Goal: Book appointment/travel/reservation

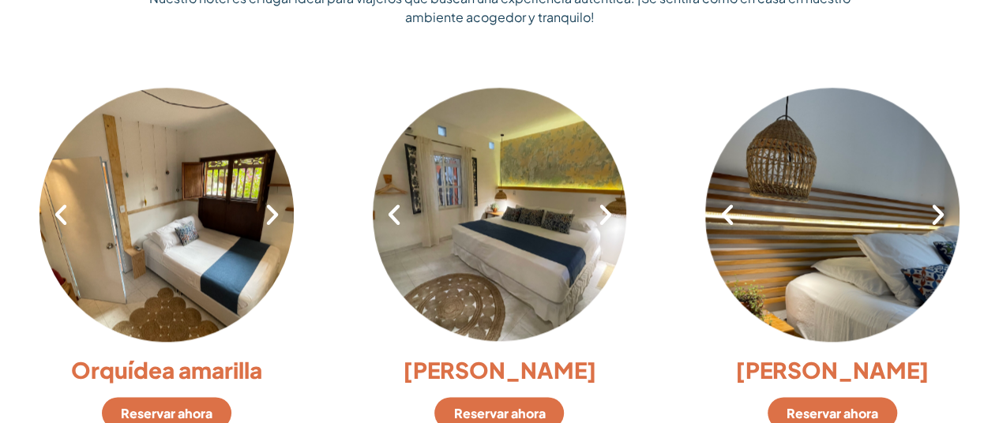
scroll to position [1106, 0]
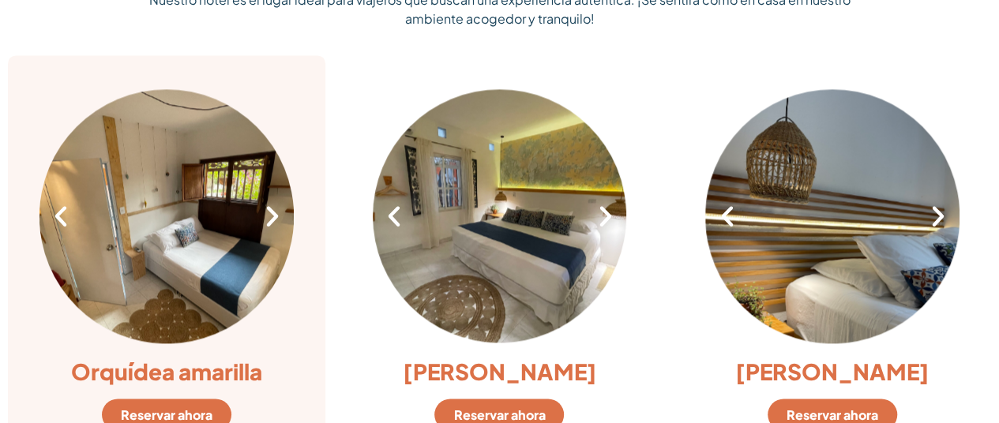
click at [149, 203] on div at bounding box center [166, 216] width 254 height 258
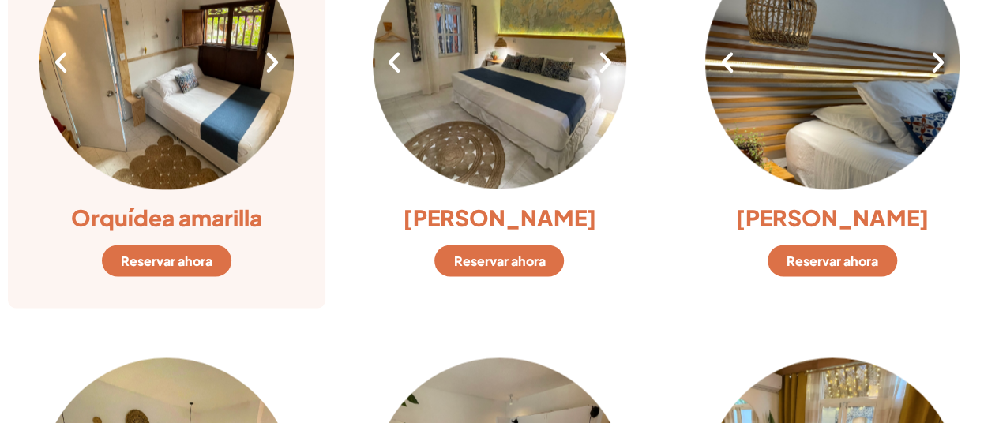
scroll to position [1264, 0]
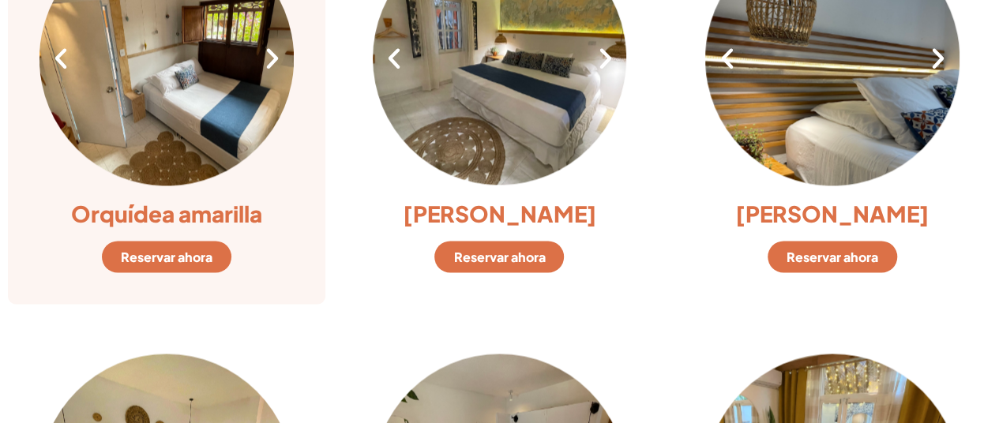
click at [164, 261] on font "Reservar ahora" at bounding box center [167, 256] width 92 height 17
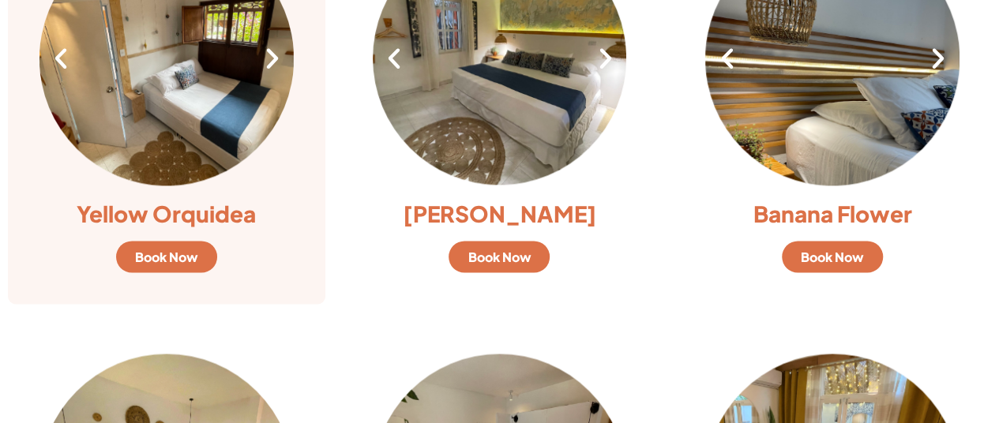
drag, startPoint x: 0, startPoint y: 0, endPoint x: 186, endPoint y: 141, distance: 233.9
click at [186, 141] on div at bounding box center [166, 58] width 254 height 258
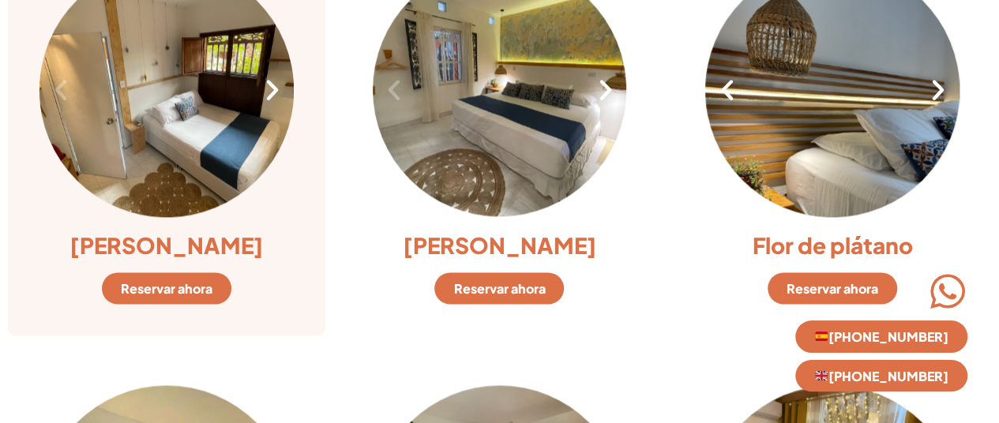
scroll to position [1185, 0]
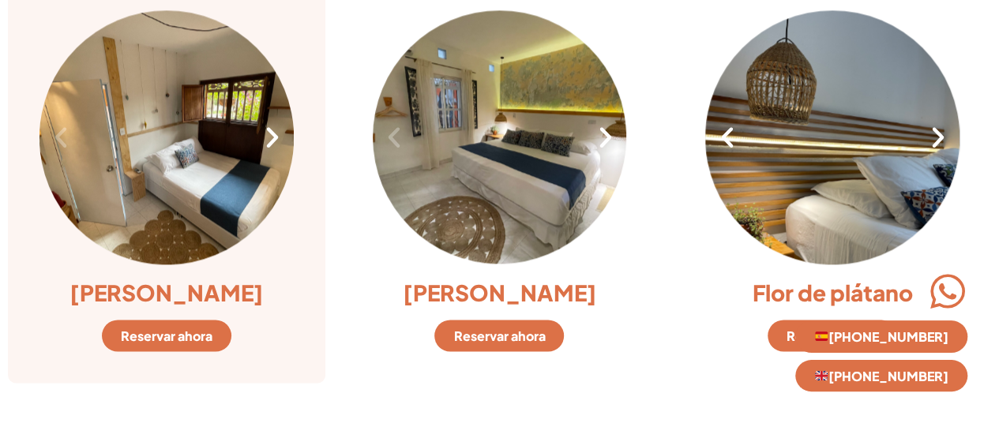
click at [269, 138] on icon "Next slide" at bounding box center [272, 137] width 27 height 27
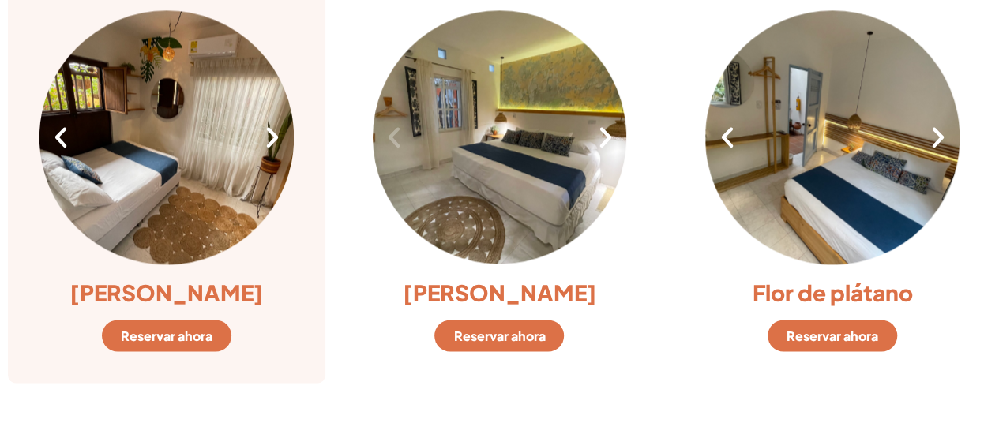
click at [276, 137] on icon "Next slide" at bounding box center [272, 137] width 27 height 27
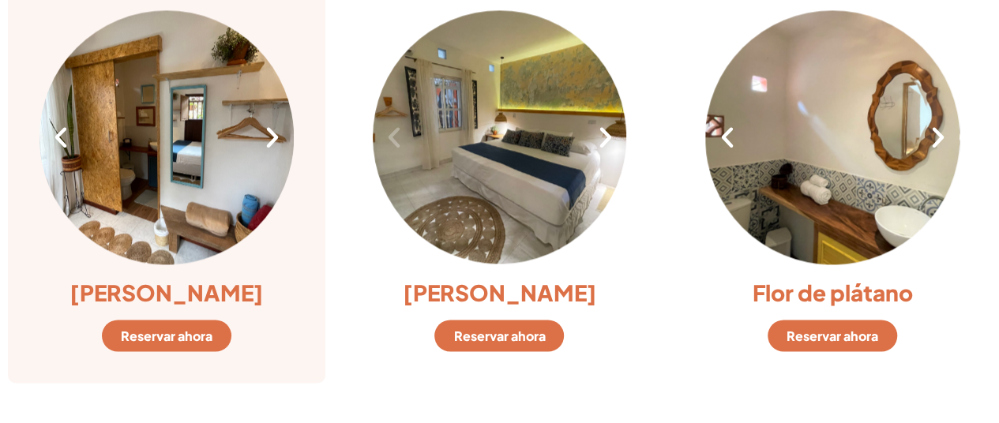
click at [62, 153] on div "3 / 8" at bounding box center [166, 137] width 254 height 258
click at [65, 141] on icon "Previous slide" at bounding box center [60, 137] width 27 height 27
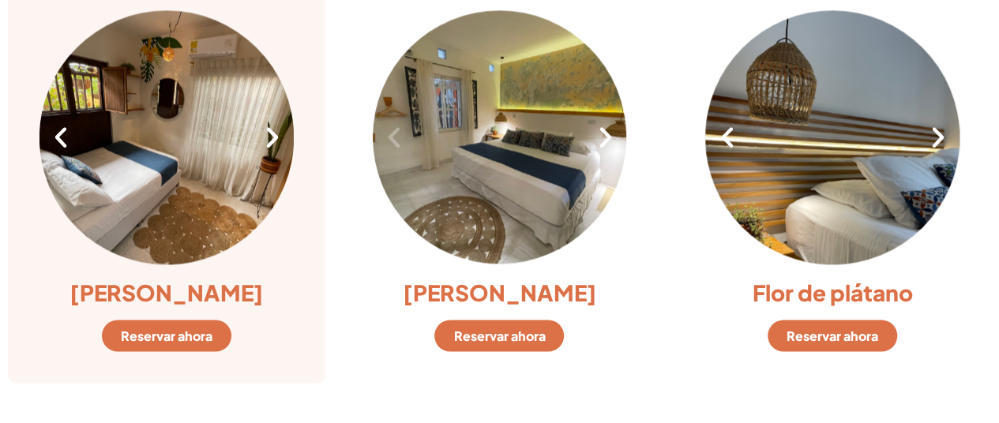
click at [273, 140] on icon "Next slide" at bounding box center [272, 137] width 27 height 27
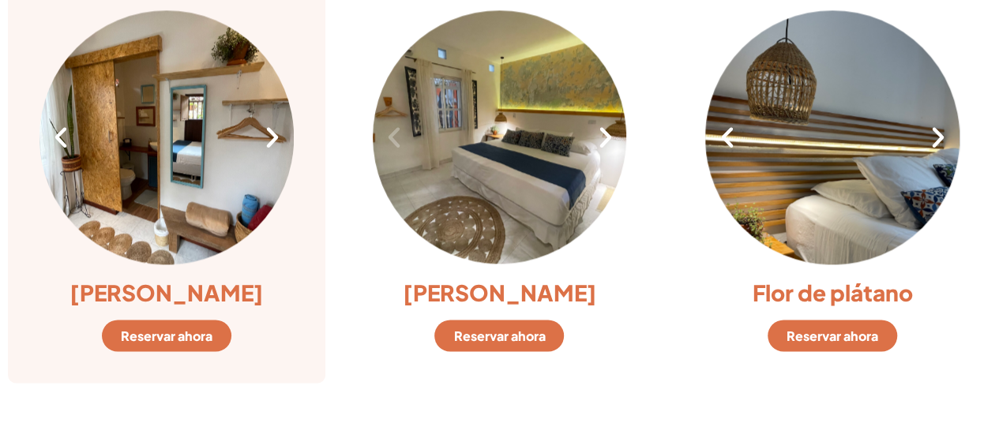
click at [273, 139] on icon "Next slide" at bounding box center [272, 137] width 27 height 27
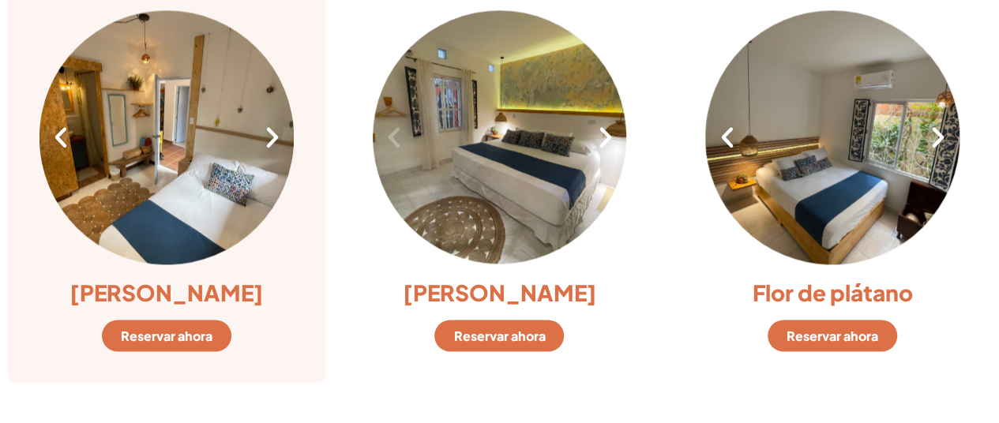
click at [274, 133] on icon "Next slide" at bounding box center [272, 137] width 27 height 27
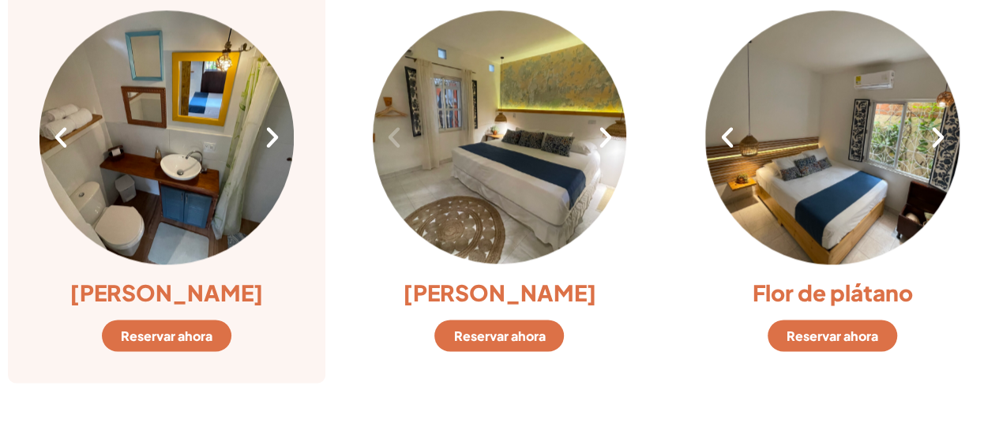
click at [271, 136] on icon "Next slide" at bounding box center [272, 137] width 27 height 27
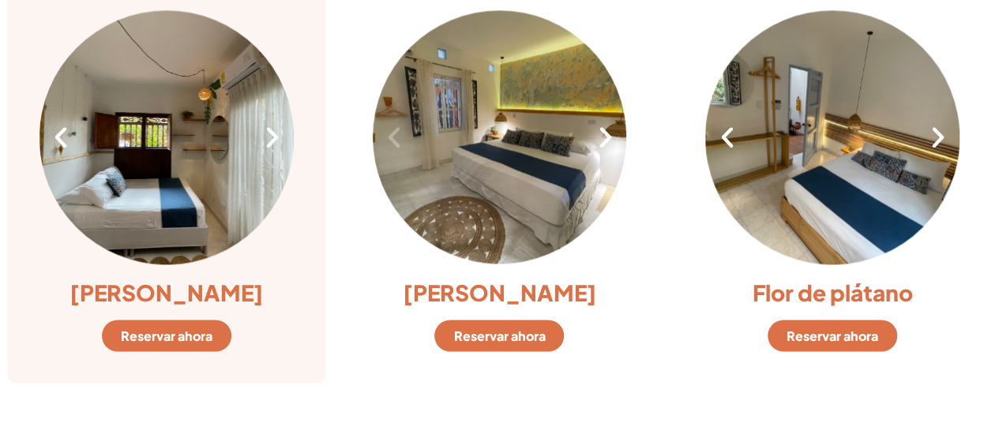
click at [275, 137] on icon "Next slide" at bounding box center [272, 137] width 27 height 27
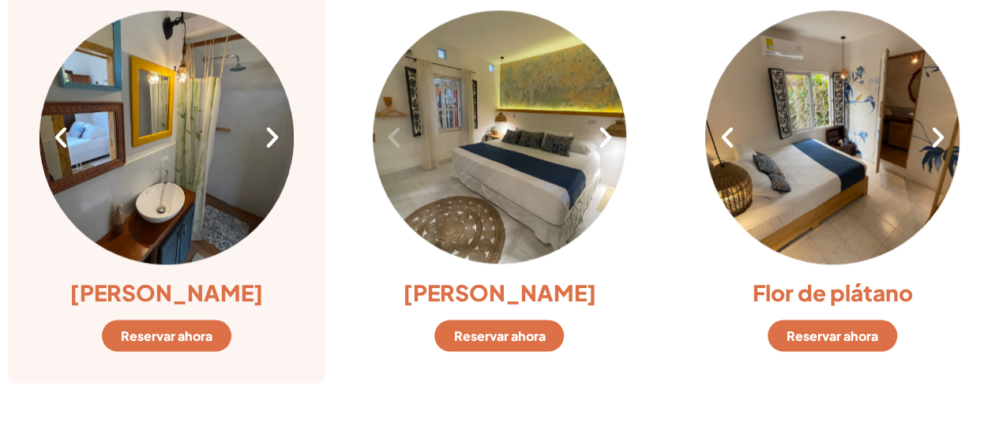
click at [275, 137] on icon "Next slide" at bounding box center [272, 137] width 27 height 27
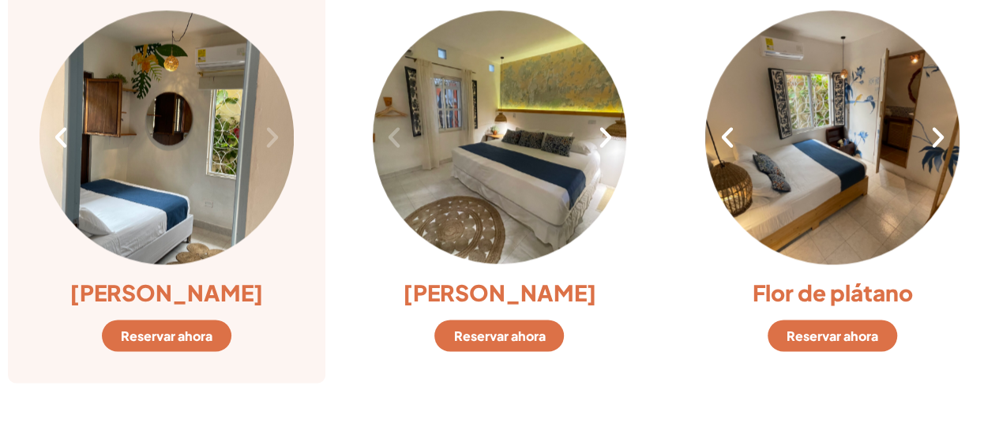
click at [275, 137] on icon "Next slide" at bounding box center [272, 137] width 27 height 27
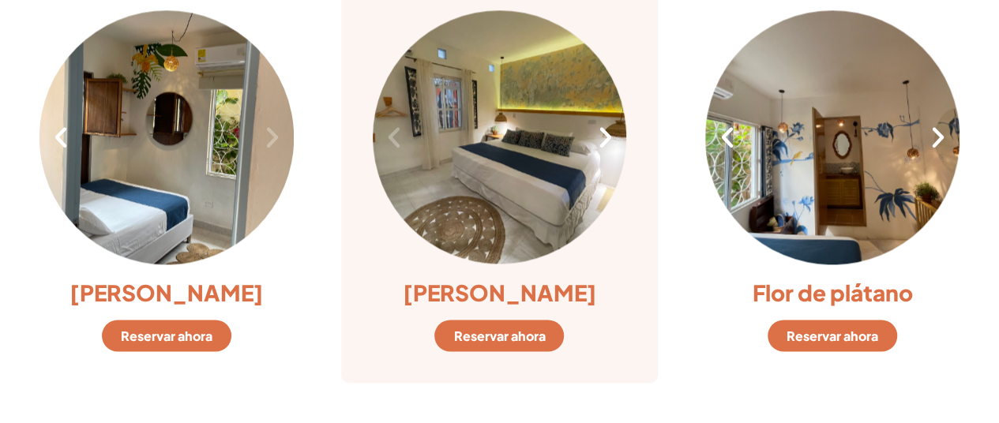
click at [608, 133] on icon "Next slide" at bounding box center [605, 137] width 27 height 27
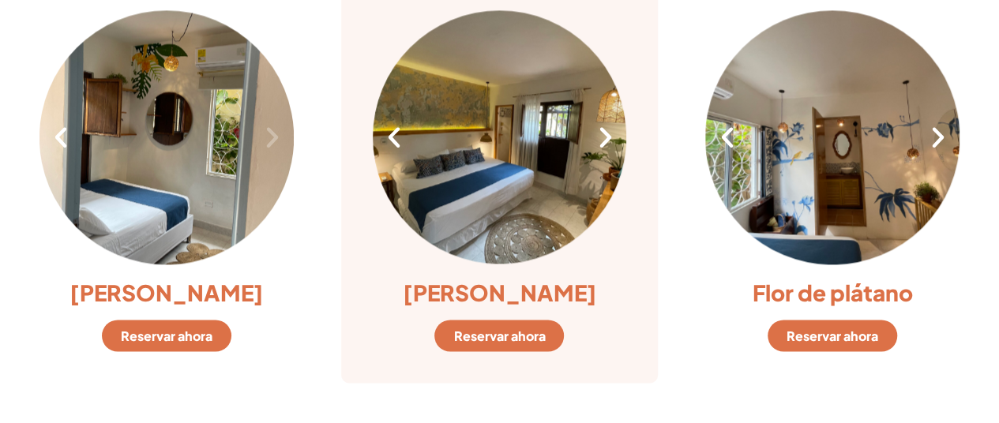
click at [608, 133] on icon "Next slide" at bounding box center [605, 137] width 27 height 27
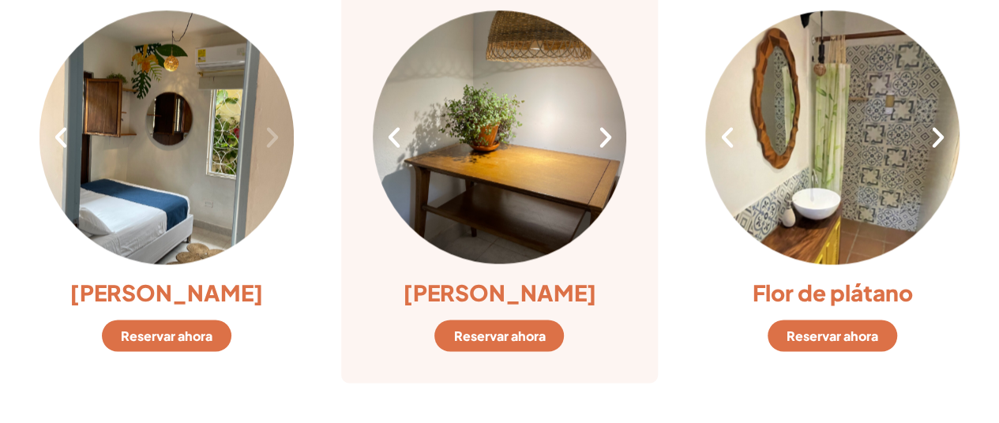
click at [605, 137] on icon "Next slide" at bounding box center [605, 137] width 27 height 27
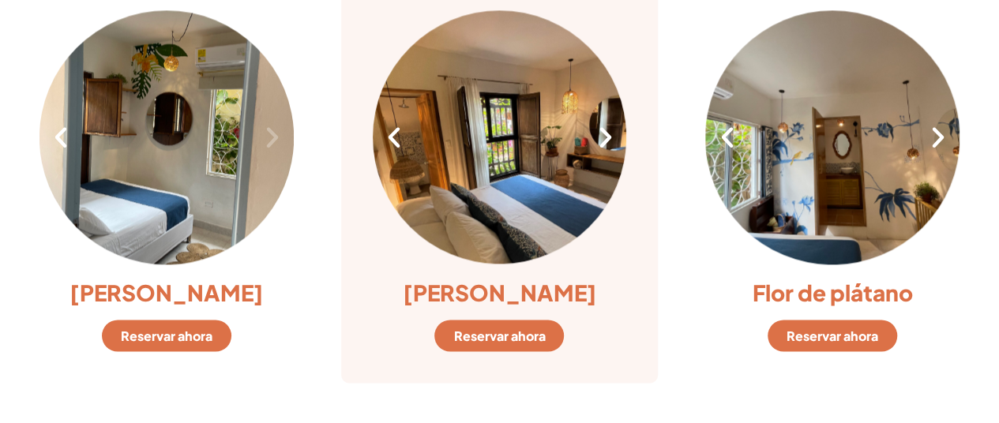
click at [606, 137] on icon "Next slide" at bounding box center [605, 137] width 27 height 27
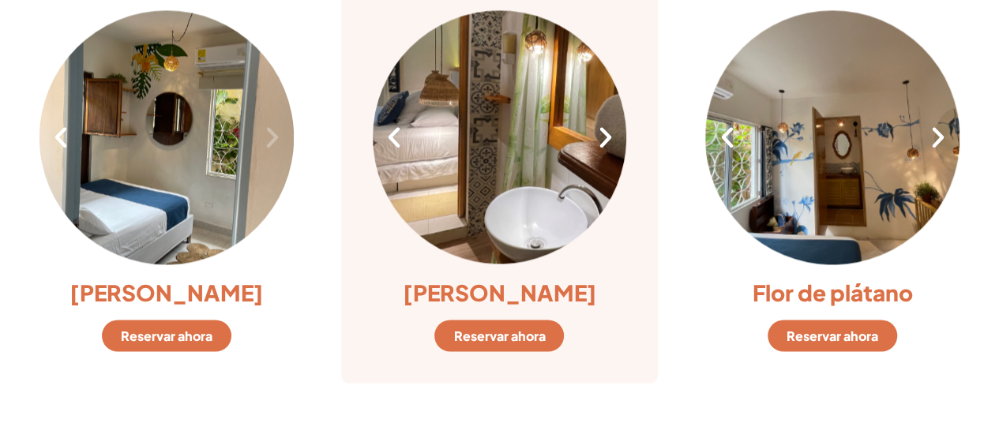
click at [606, 138] on icon "Next slide" at bounding box center [605, 137] width 27 height 27
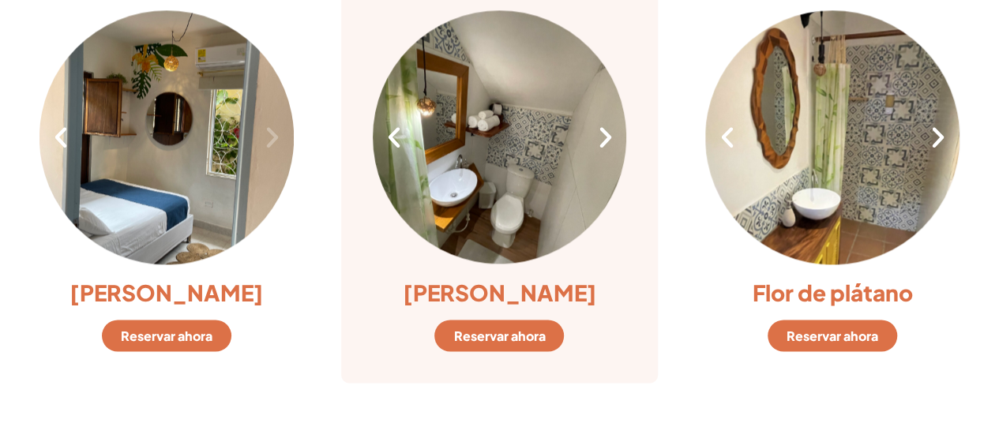
click at [606, 138] on icon "Next slide" at bounding box center [605, 137] width 27 height 27
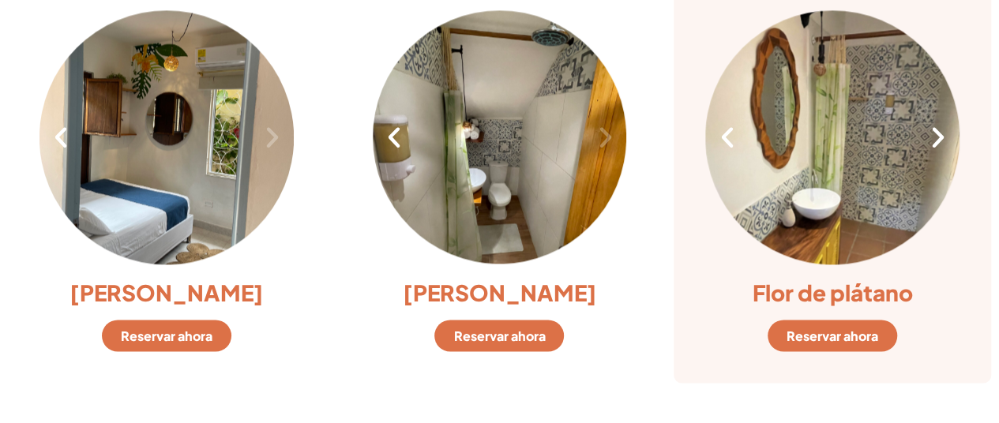
click at [943, 135] on icon "Next slide" at bounding box center [938, 137] width 27 height 27
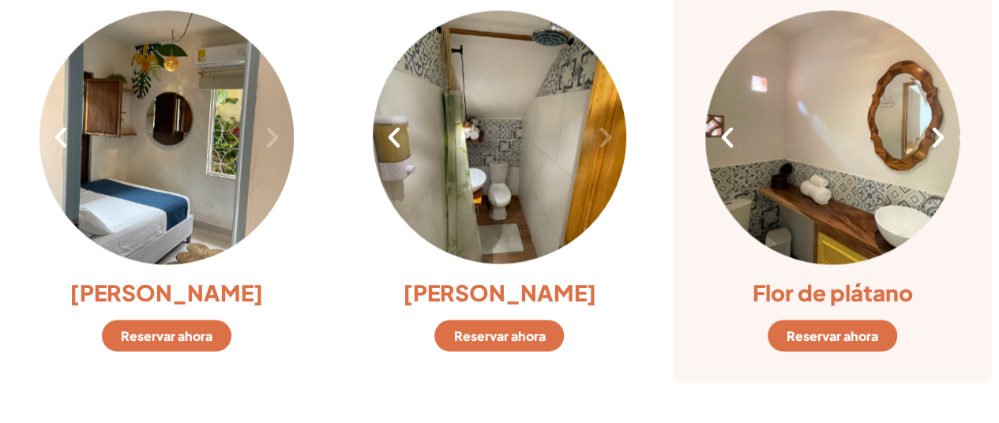
click at [943, 135] on icon "Next slide" at bounding box center [938, 137] width 27 height 27
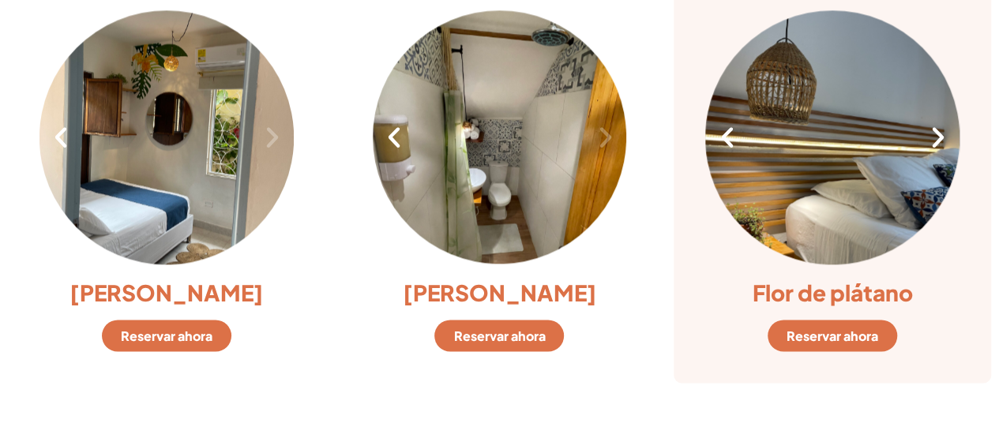
click at [943, 135] on icon "Next slide" at bounding box center [938, 137] width 27 height 27
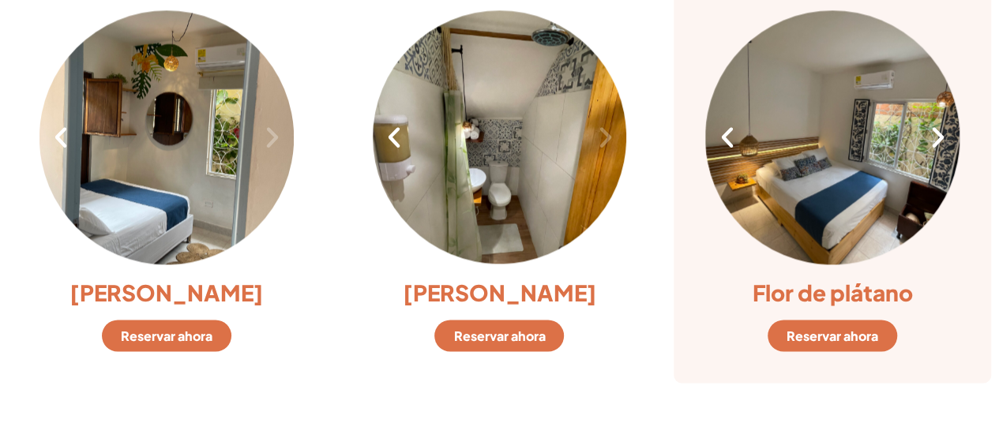
click at [943, 135] on icon "Next slide" at bounding box center [938, 137] width 27 height 27
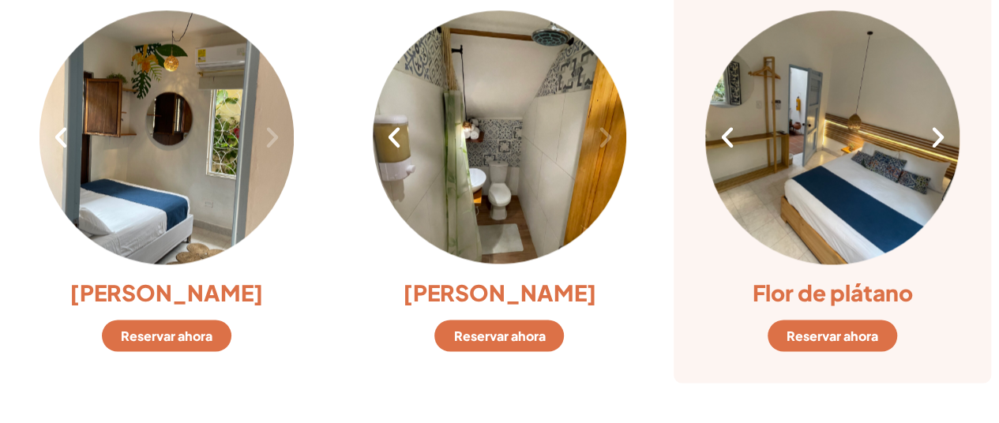
click at [728, 140] on icon "Previous slide" at bounding box center [726, 137] width 27 height 27
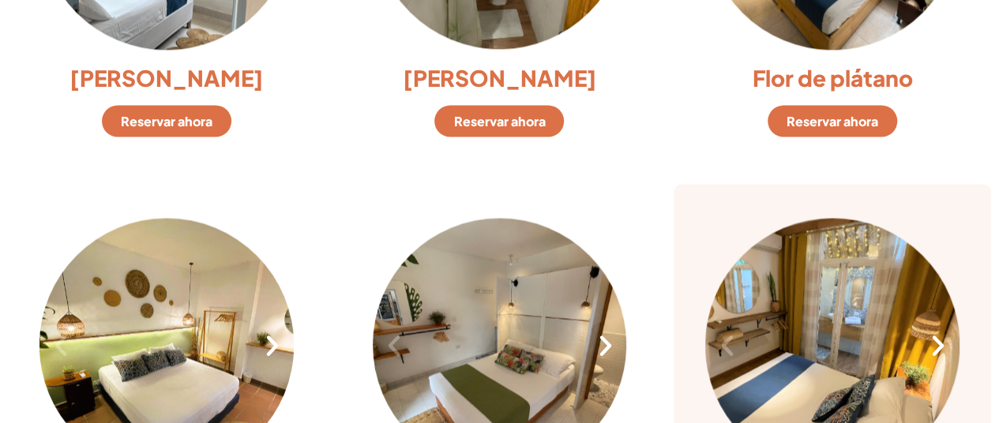
scroll to position [1501, 0]
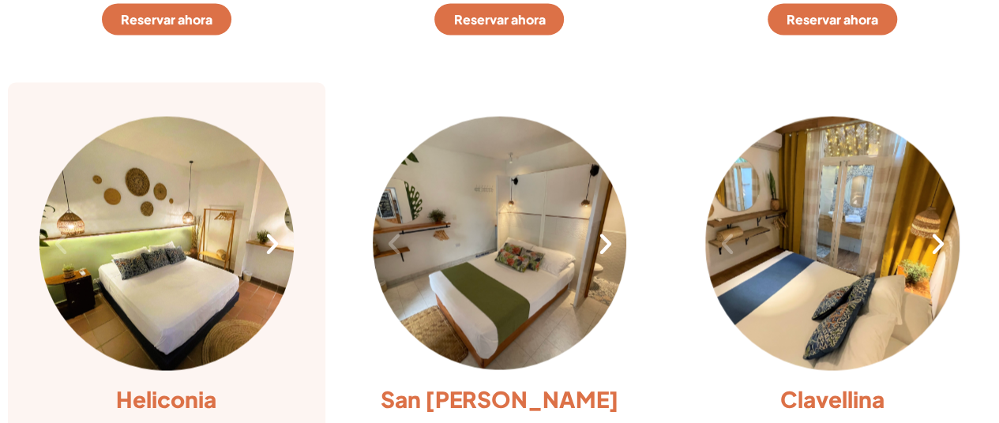
click at [272, 240] on icon "Next slide" at bounding box center [272, 244] width 27 height 27
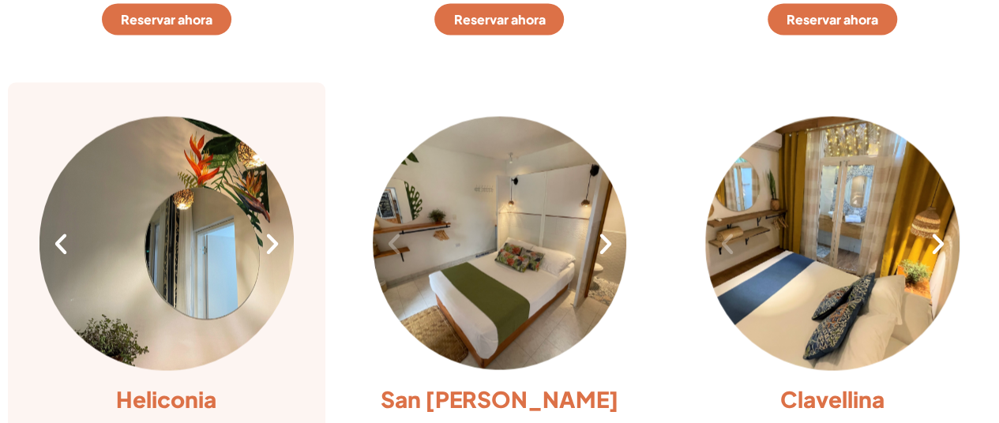
click at [273, 241] on icon "Next slide" at bounding box center [272, 244] width 27 height 27
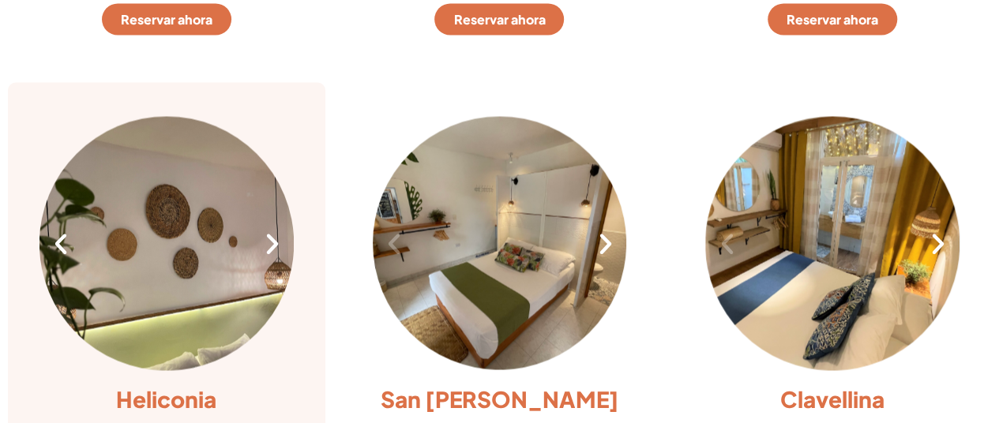
click at [275, 242] on icon "Next slide" at bounding box center [272, 244] width 27 height 27
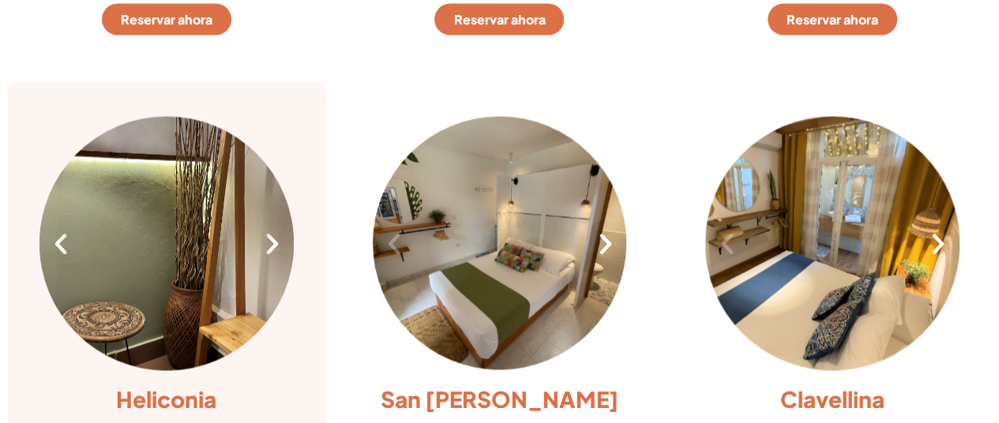
click at [275, 242] on icon "Next slide" at bounding box center [272, 244] width 27 height 27
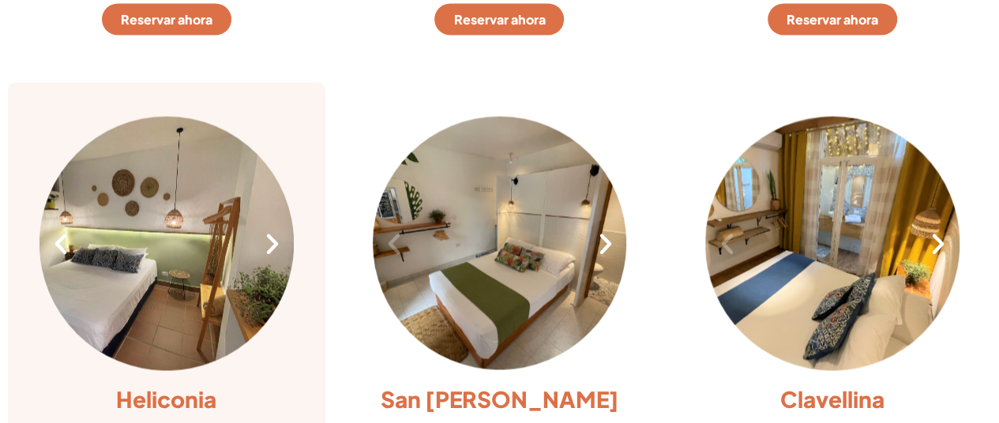
click at [275, 242] on icon "Next slide" at bounding box center [272, 244] width 27 height 27
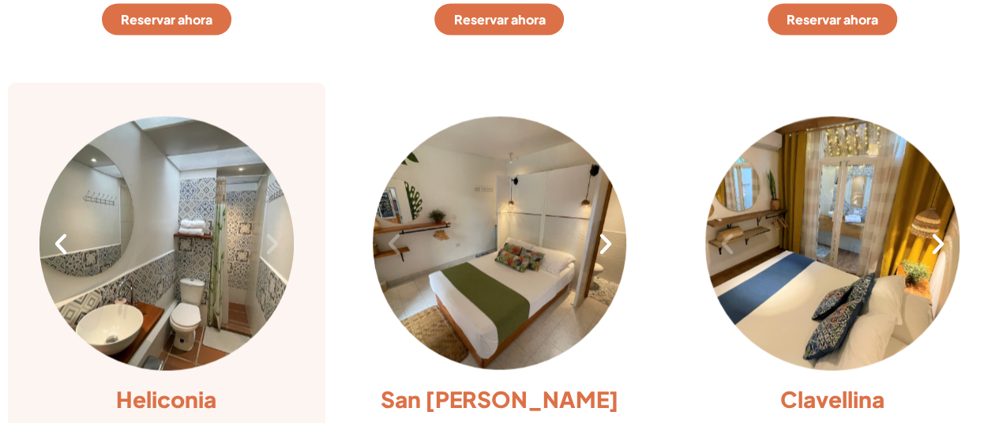
click at [275, 242] on icon "Next slide" at bounding box center [272, 244] width 27 height 27
click at [65, 239] on icon "Previous slide" at bounding box center [60, 244] width 27 height 27
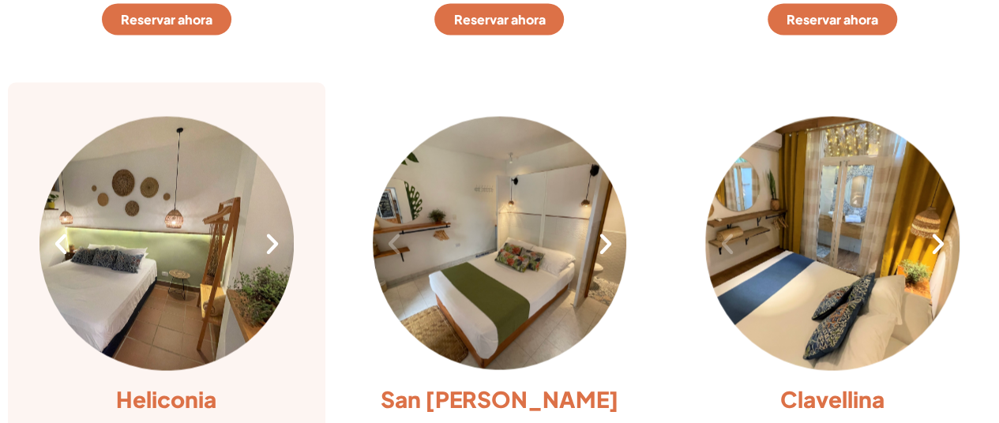
click at [65, 239] on icon "Previous slide" at bounding box center [60, 244] width 27 height 27
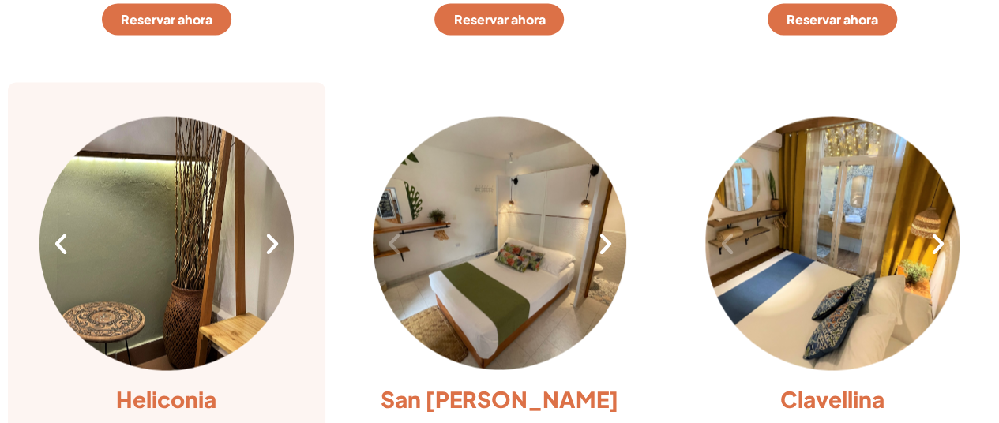
click at [65, 239] on icon "Previous slide" at bounding box center [60, 244] width 27 height 27
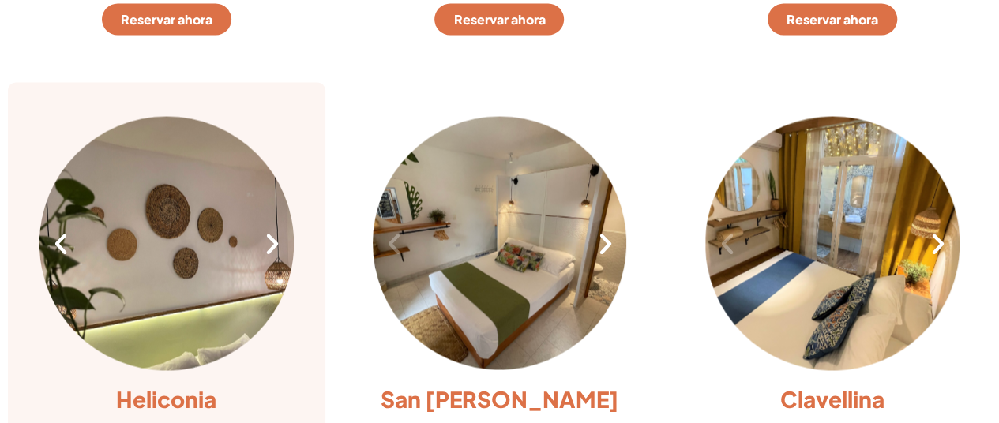
click at [65, 239] on icon "Previous slide" at bounding box center [60, 244] width 27 height 27
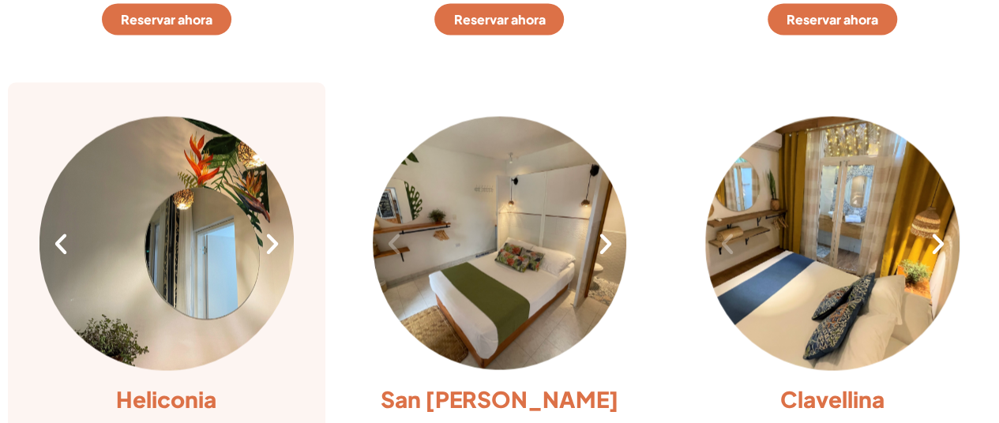
click at [65, 239] on icon "Previous slide" at bounding box center [60, 244] width 27 height 27
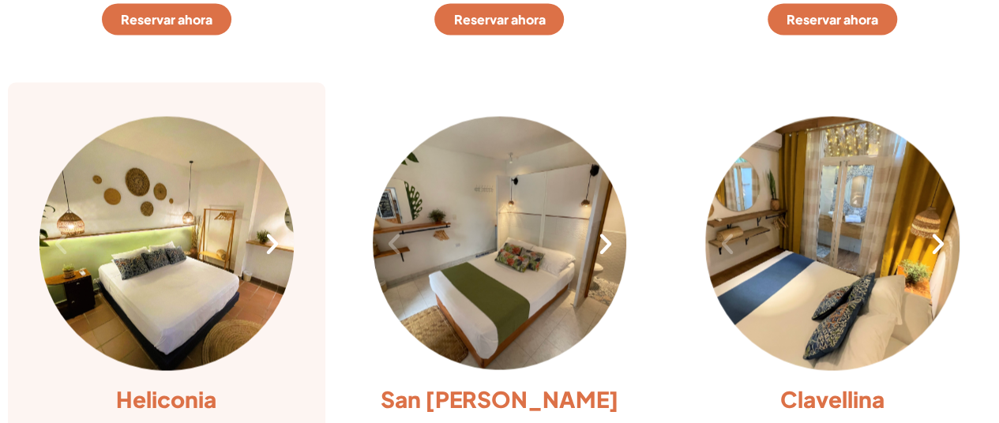
click at [65, 239] on icon "Previous slide" at bounding box center [60, 244] width 27 height 27
click at [270, 242] on icon "Next slide" at bounding box center [272, 244] width 27 height 27
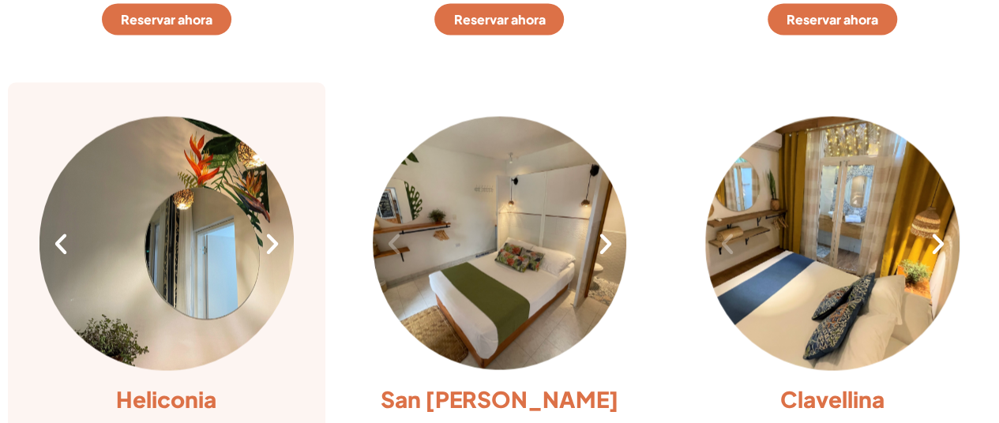
click at [270, 242] on icon "Next slide" at bounding box center [272, 244] width 27 height 27
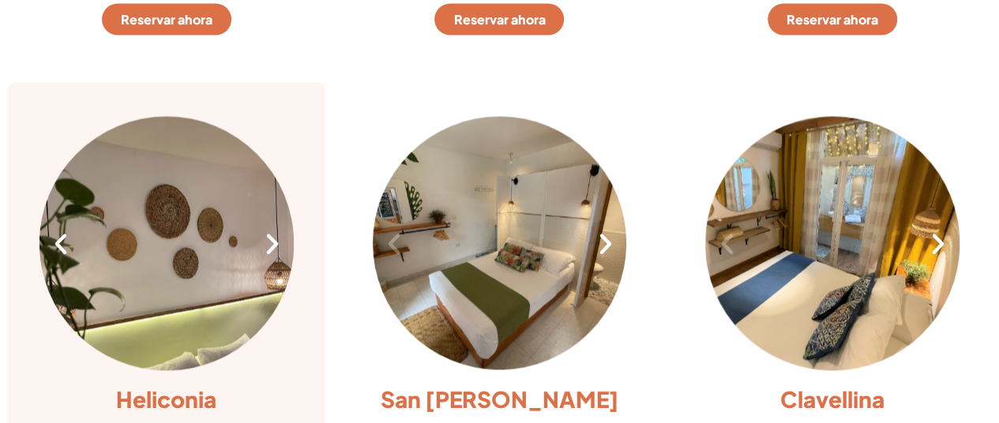
click at [270, 242] on icon "Next slide" at bounding box center [272, 244] width 27 height 27
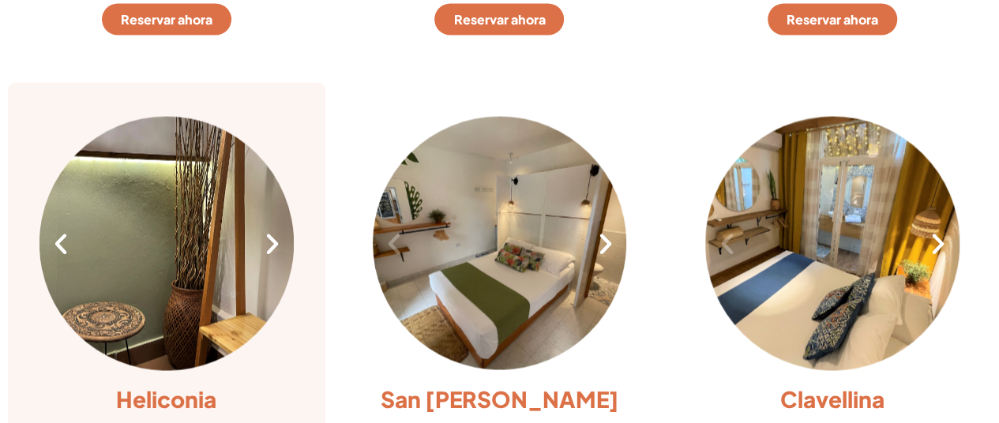
click at [270, 242] on icon "Next slide" at bounding box center [272, 244] width 27 height 27
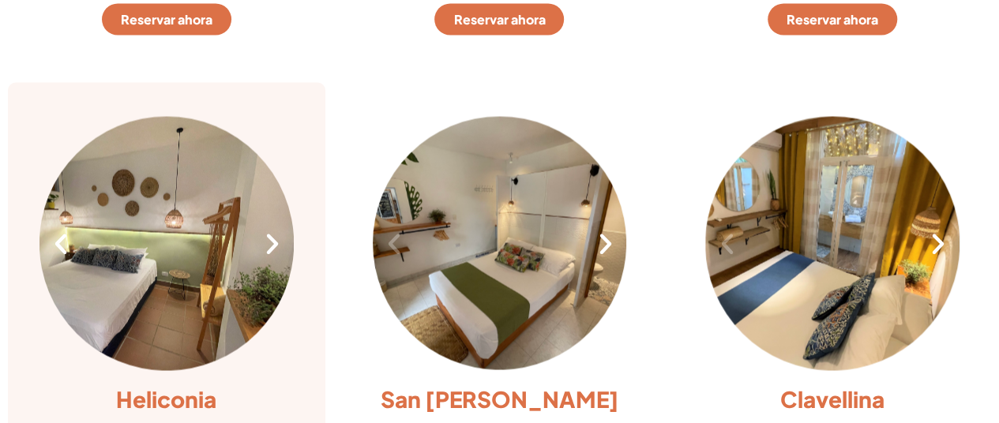
click at [270, 242] on icon "Next slide" at bounding box center [272, 244] width 27 height 27
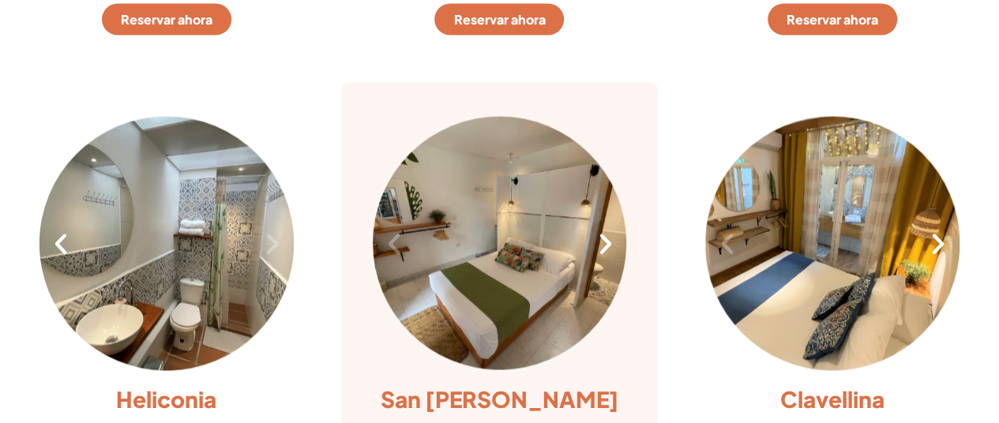
click at [603, 238] on icon "Next slide" at bounding box center [605, 244] width 27 height 27
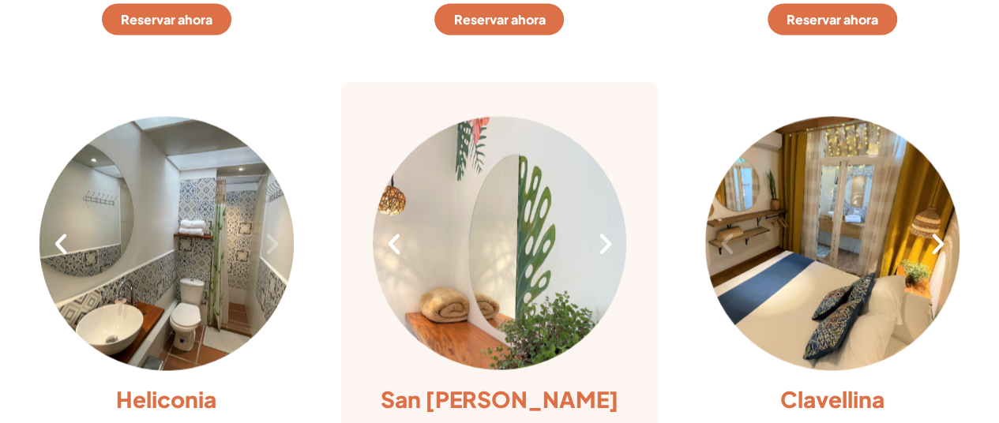
click at [603, 238] on icon "Next slide" at bounding box center [605, 244] width 27 height 27
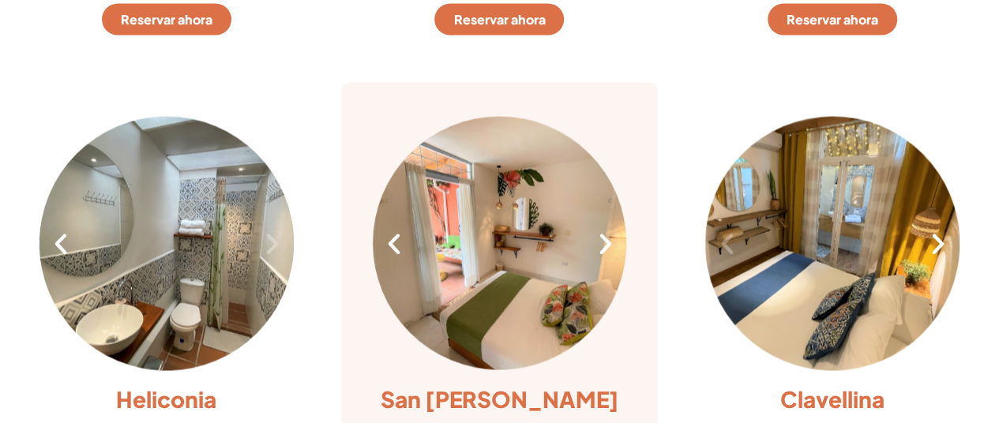
click at [403, 242] on icon "Previous slide" at bounding box center [394, 244] width 27 height 27
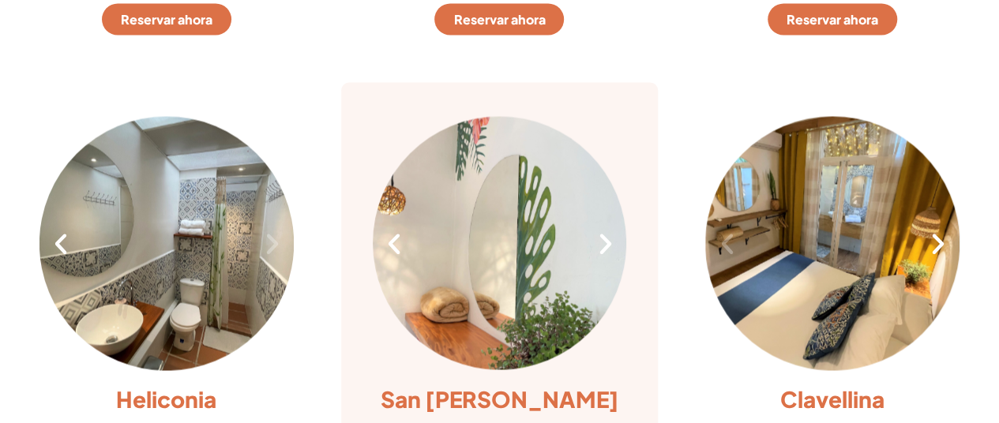
click at [403, 242] on icon "Previous slide" at bounding box center [394, 244] width 27 height 27
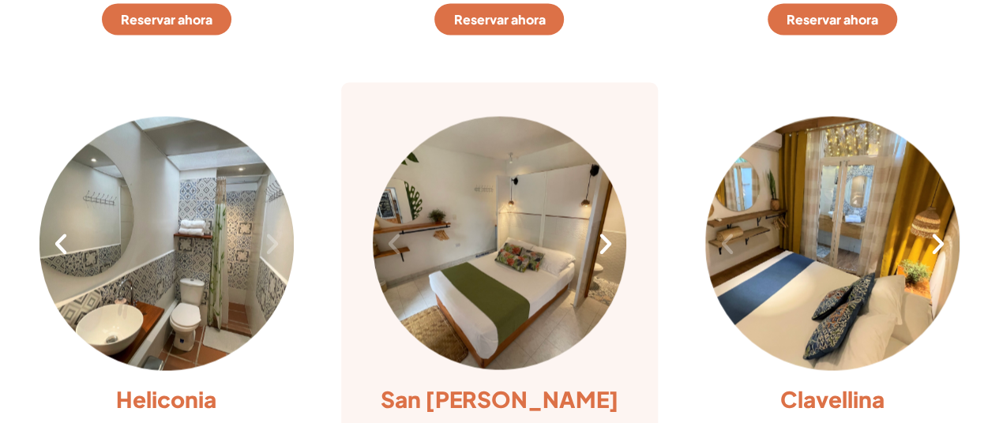
click at [603, 245] on icon "Next slide" at bounding box center [605, 244] width 27 height 27
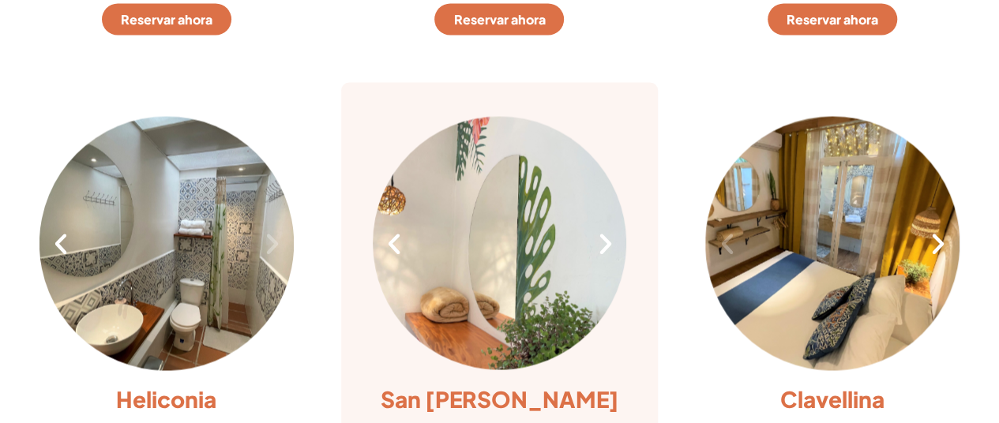
click at [605, 241] on icon "Next slide" at bounding box center [605, 244] width 27 height 27
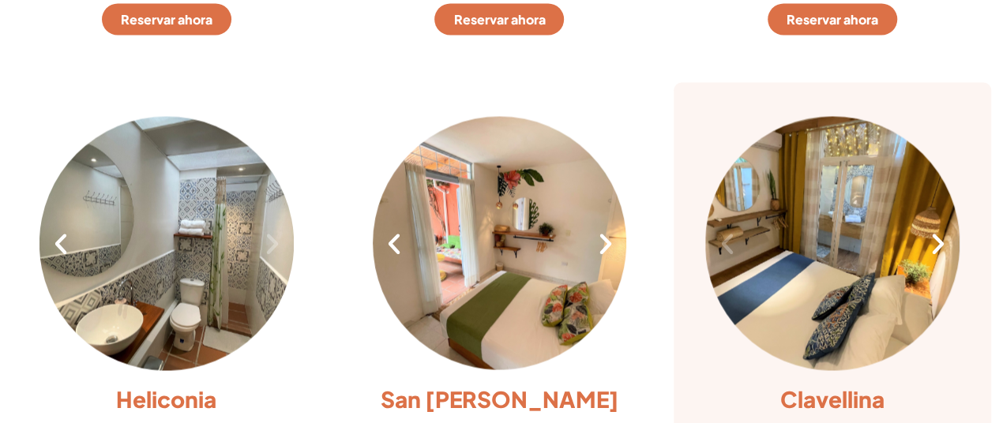
click at [935, 249] on icon "Next slide" at bounding box center [938, 244] width 27 height 27
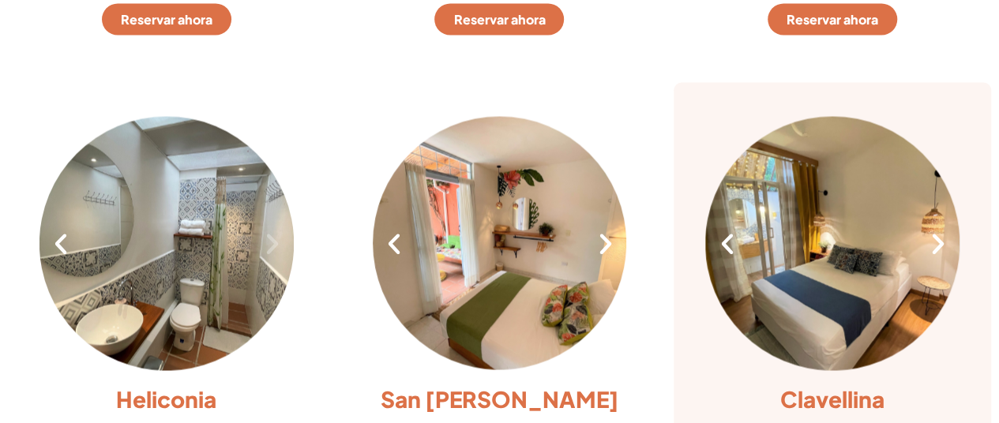
click at [935, 249] on icon "Next slide" at bounding box center [938, 244] width 27 height 27
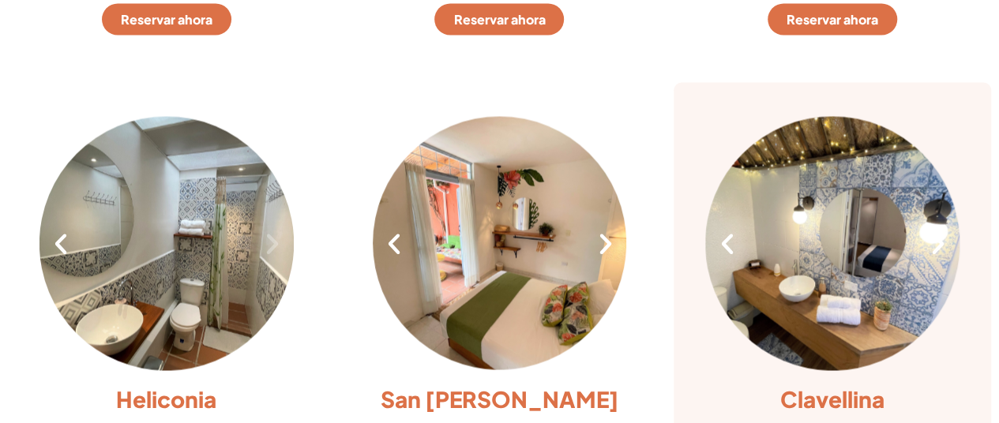
click at [935, 249] on icon "Next slide" at bounding box center [938, 244] width 27 height 27
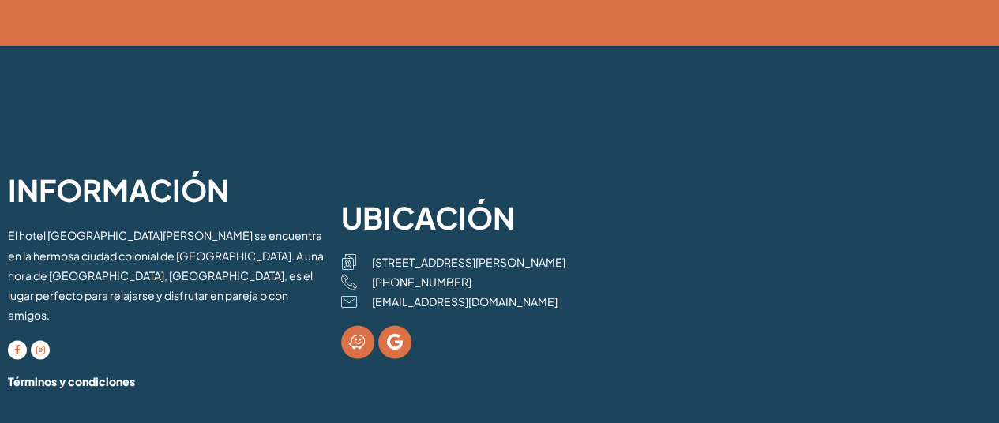
scroll to position [4635, 0]
